Goal: Communication & Community: Answer question/provide support

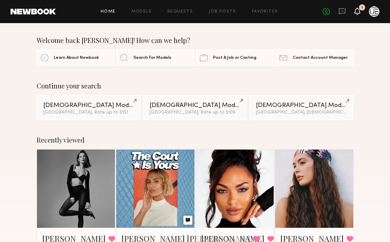
click at [357, 11] on icon at bounding box center [357, 11] width 5 height 5
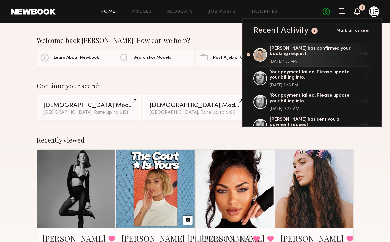
click at [341, 12] on icon at bounding box center [342, 11] width 7 height 7
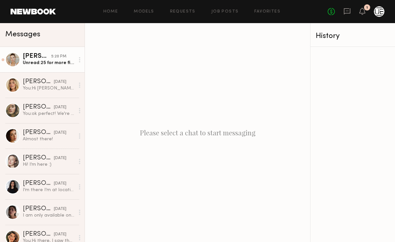
click at [38, 60] on div "[PERSON_NAME]" at bounding box center [37, 56] width 28 height 7
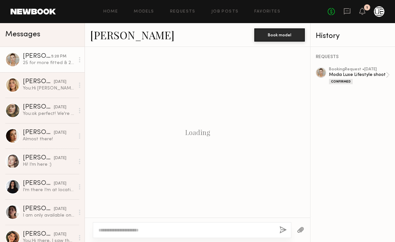
scroll to position [224, 0]
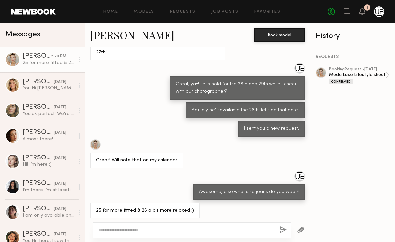
click at [141, 229] on textarea at bounding box center [186, 230] width 176 height 7
type textarea "**********"
click at [283, 227] on button "button" at bounding box center [282, 230] width 7 height 8
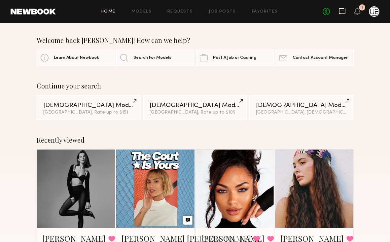
click at [342, 11] on icon at bounding box center [342, 11] width 3 height 1
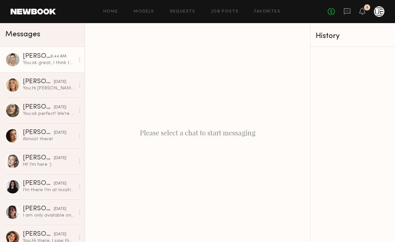
click at [44, 55] on div "[PERSON_NAME]" at bounding box center [37, 56] width 28 height 7
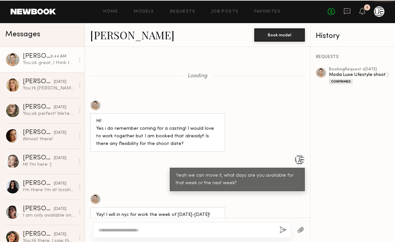
scroll to position [261, 0]
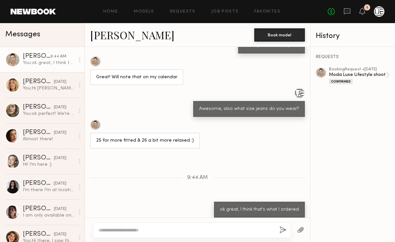
click at [159, 229] on textarea at bounding box center [186, 230] width 176 height 7
type textarea "**********"
click at [282, 229] on button "button" at bounding box center [282, 230] width 7 height 8
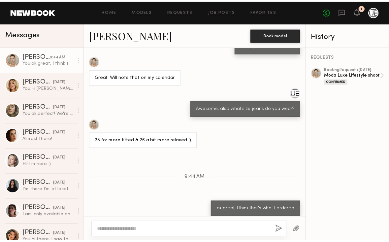
scroll to position [344, 0]
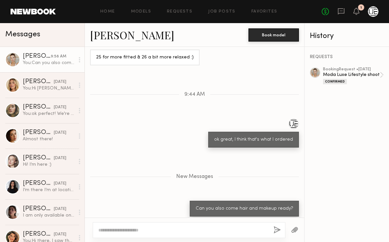
click at [217, 228] on textarea at bounding box center [183, 230] width 170 height 7
click at [156, 228] on textarea at bounding box center [183, 230] width 170 height 7
type textarea "**********"
click at [279, 230] on button "button" at bounding box center [277, 230] width 7 height 8
